Goal: Task Accomplishment & Management: Use online tool/utility

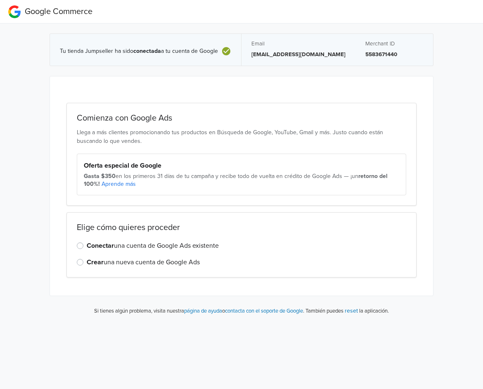
drag, startPoint x: 338, startPoint y: 55, endPoint x: 252, endPoint y: 58, distance: 86.4
click at [252, 58] on div "Email [EMAIL_ADDRESS][DOMAIN_NAME]" at bounding box center [299, 50] width 114 height 32
copy p "[EMAIL_ADDRESS][DOMAIN_NAME]"
click at [211, 123] on h2 "Comienza con Google Ads" at bounding box center [241, 118] width 329 height 10
click at [91, 247] on strong "Conectar" at bounding box center [100, 246] width 27 height 8
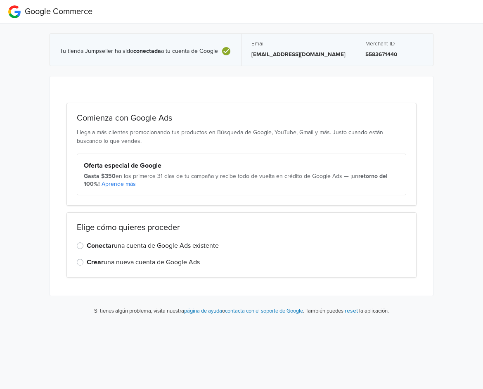
click at [0, 0] on input "Conectar una cuenta de Google Ads existente" at bounding box center [0, 0] width 0 height 0
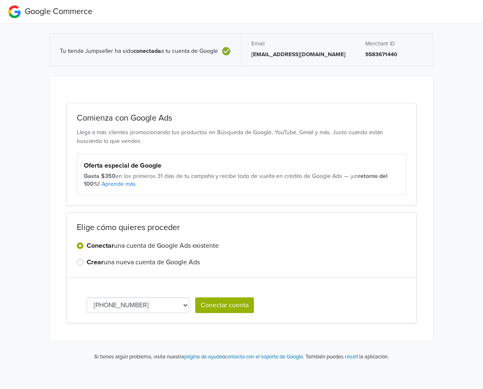
click at [155, 300] on select "[PHONE_NUMBER] 128-391-4141 [PHONE_NUMBER]" at bounding box center [138, 305] width 102 height 16
click at [133, 309] on select "[PHONE_NUMBER] 128-391-4141 [PHONE_NUMBER]" at bounding box center [138, 305] width 102 height 16
select select "1283914141"
click at [212, 304] on button "Conectar cuenta" at bounding box center [224, 305] width 59 height 16
select select "1283914141"
